Goal: Transaction & Acquisition: Purchase product/service

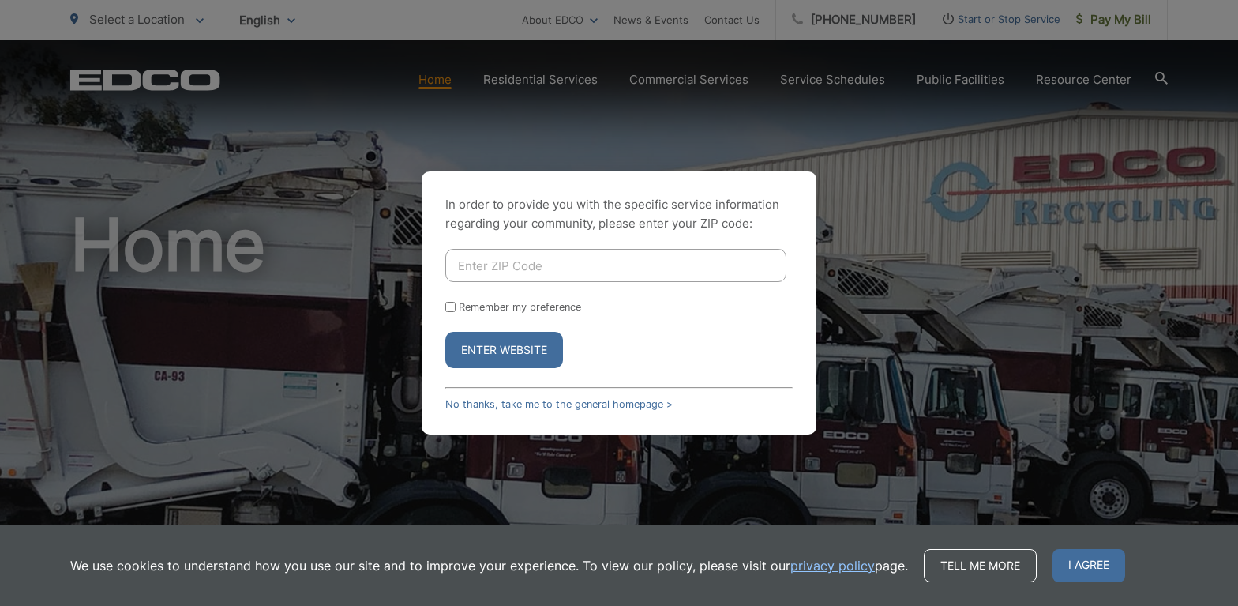
click at [589, 271] on input "Enter ZIP Code" at bounding box center [615, 265] width 341 height 33
click at [906, 238] on div "In order to provide you with the specific service information regarding your co…" at bounding box center [619, 303] width 1238 height 606
click at [520, 355] on button "Enter Website" at bounding box center [504, 350] width 118 height 36
click at [604, 262] on input "Enter ZIP Code" at bounding box center [615, 265] width 341 height 33
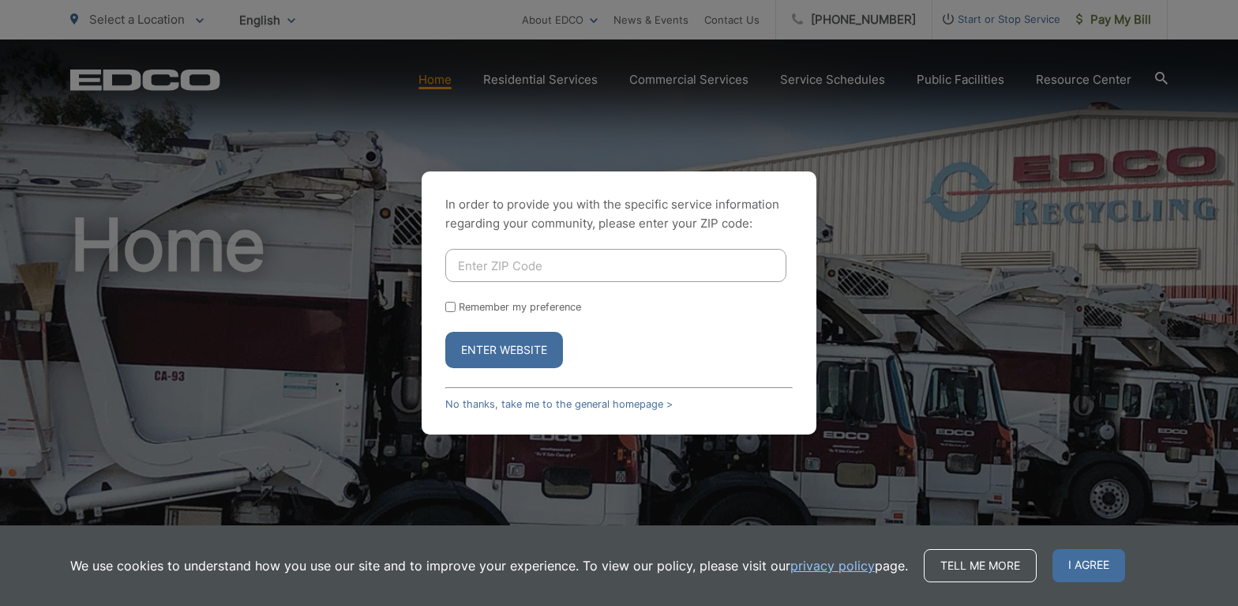
click at [1015, 279] on div "In order to provide you with the specific service information regarding your co…" at bounding box center [619, 303] width 1238 height 606
click at [552, 272] on input "Enter ZIP Code" at bounding box center [615, 265] width 341 height 33
type input "92110"
click at [523, 356] on button "Enter Website" at bounding box center [504, 350] width 118 height 36
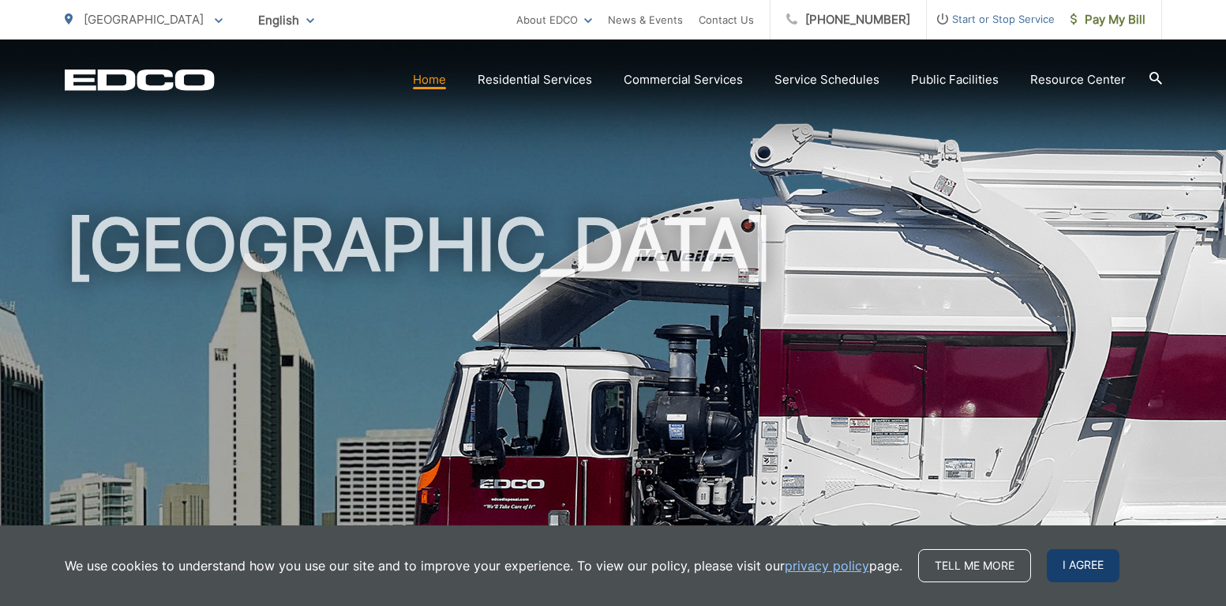
click at [1087, 566] on span "I agree" at bounding box center [1083, 565] width 73 height 33
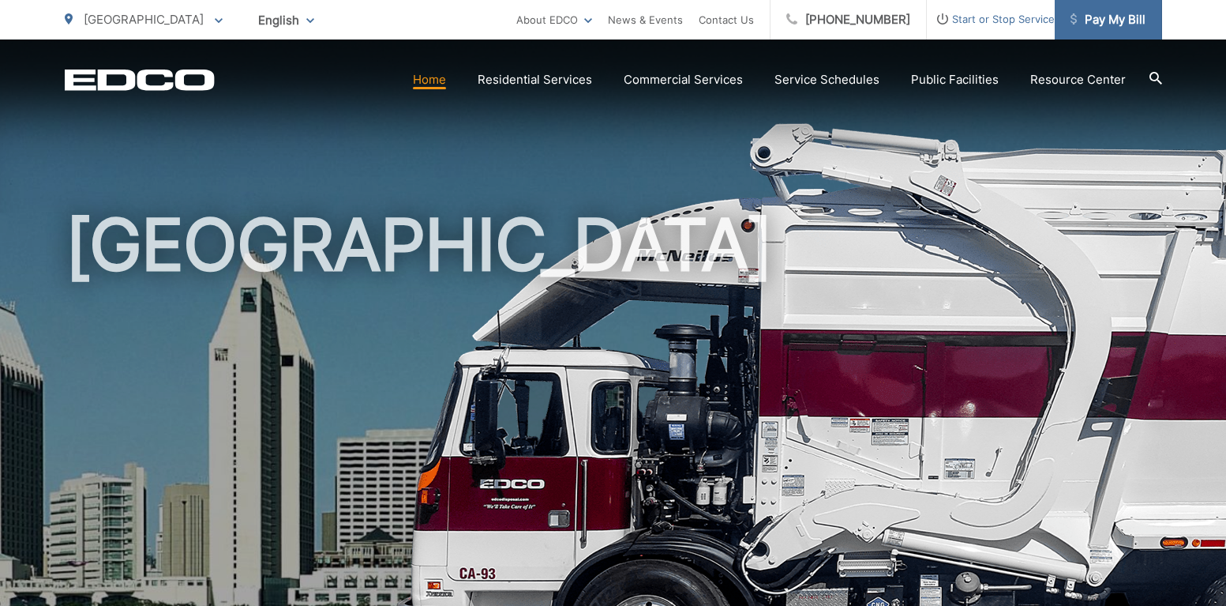
click at [1115, 23] on span "Pay My Bill" at bounding box center [1108, 19] width 75 height 19
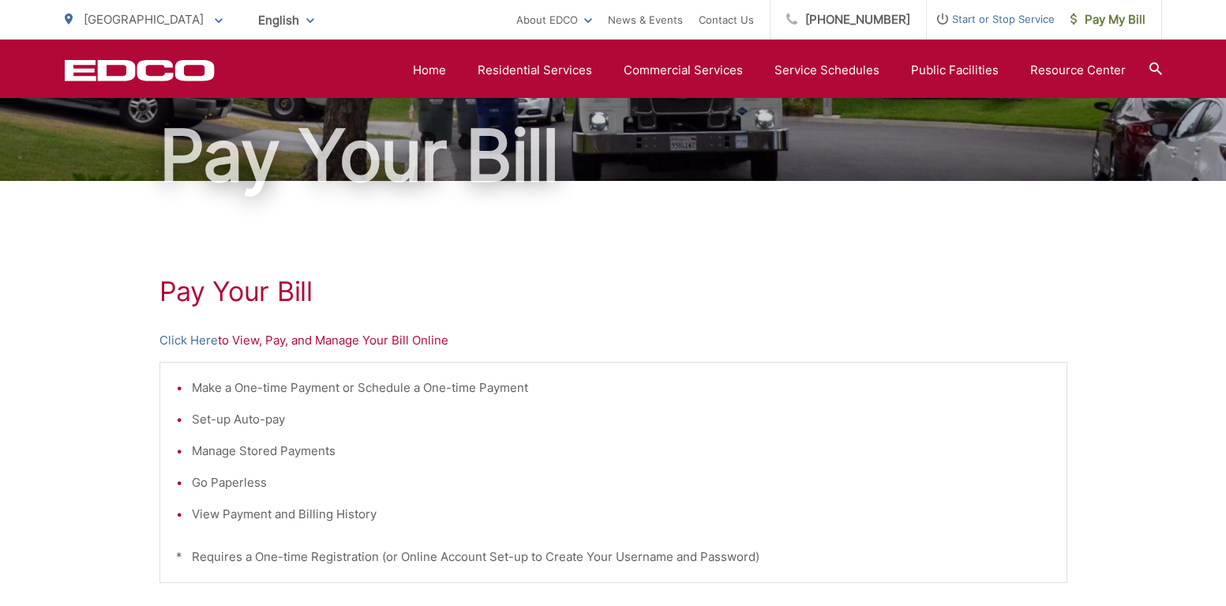
scroll to position [43, 0]
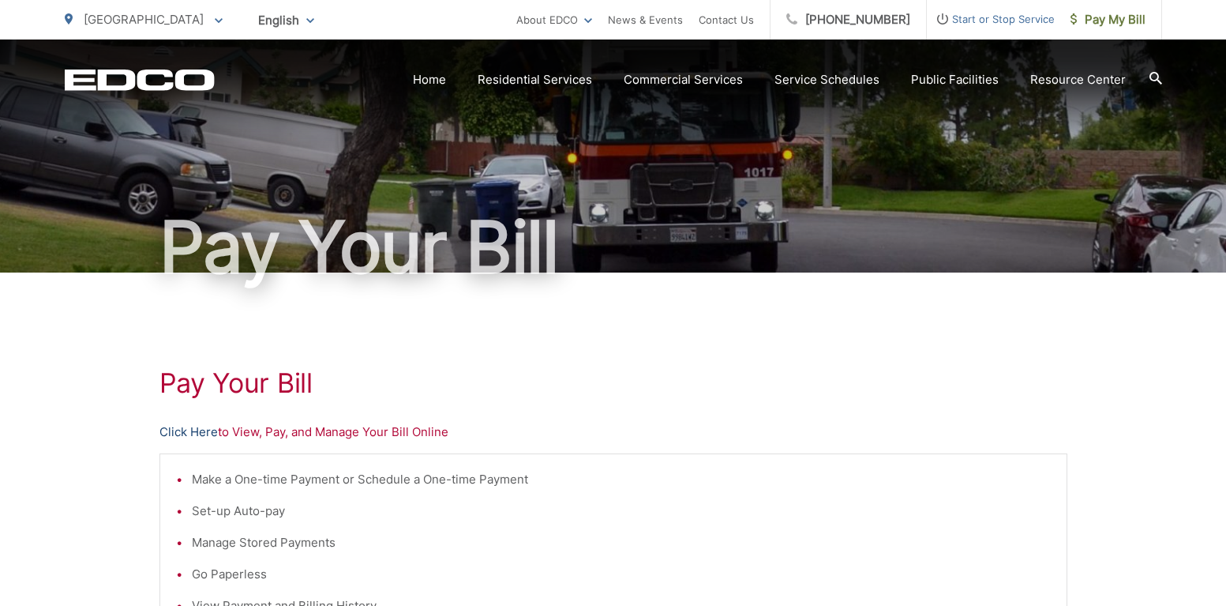
click at [185, 433] on link "Click Here" at bounding box center [188, 431] width 58 height 19
